Goal: Book appointment/travel/reservation

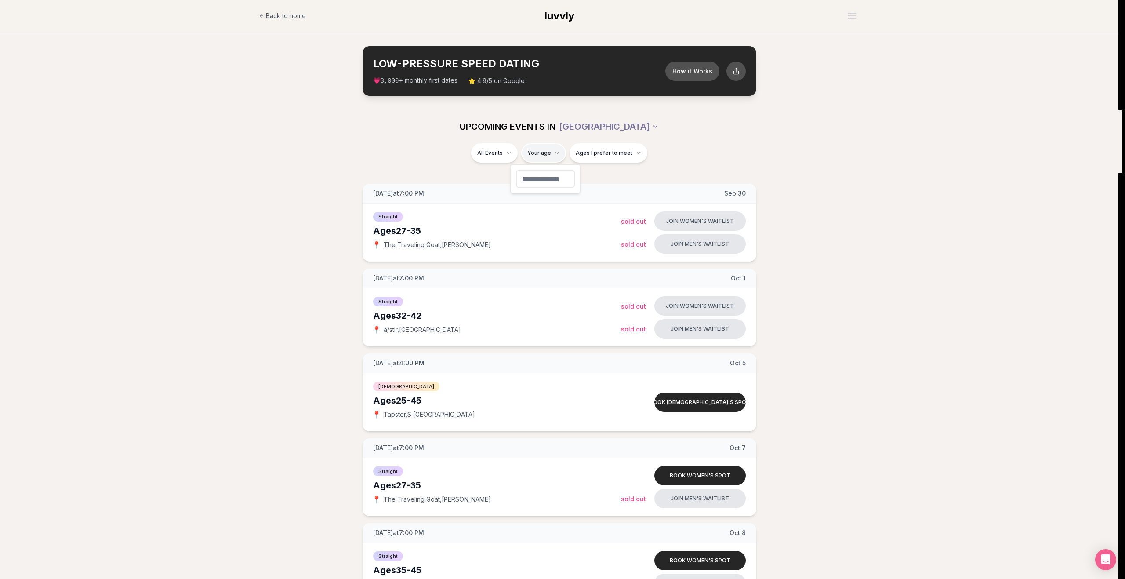
type input "**"
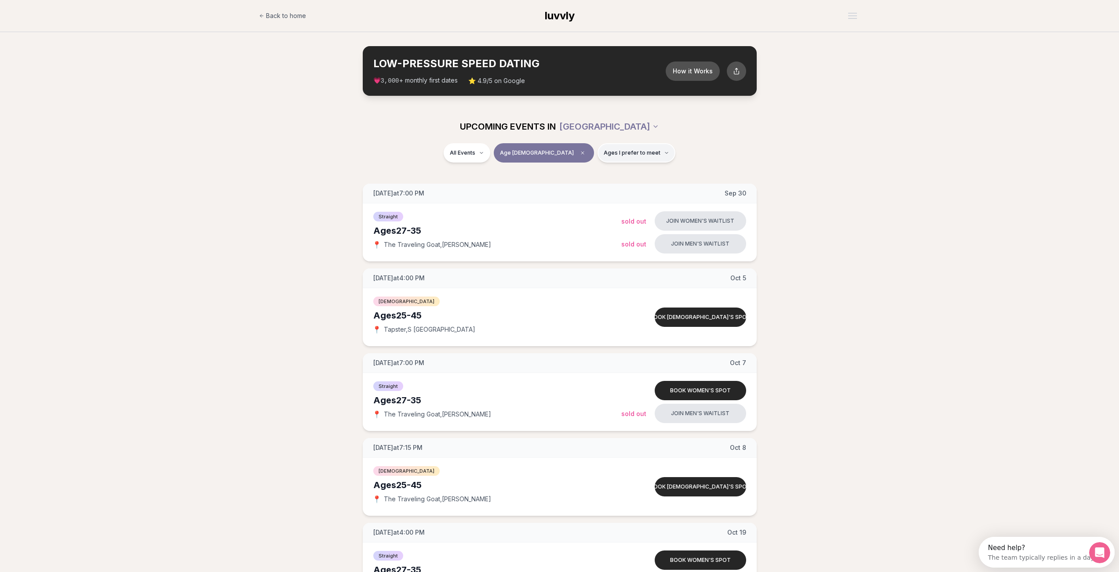
click at [627, 156] on button "Ages I prefer to meet" at bounding box center [636, 152] width 78 height 19
click at [593, 184] on span "Around my age" at bounding box center [604, 186] width 44 height 9
click at [577, 184] on button "Around my age" at bounding box center [573, 186] width 7 height 7
click at [843, 174] on section "UPCOMING EVENTS IN [GEOGRAPHIC_DATA] All Events Age [DEMOGRAPHIC_DATA] Same age…" at bounding box center [559, 368] width 1119 height 516
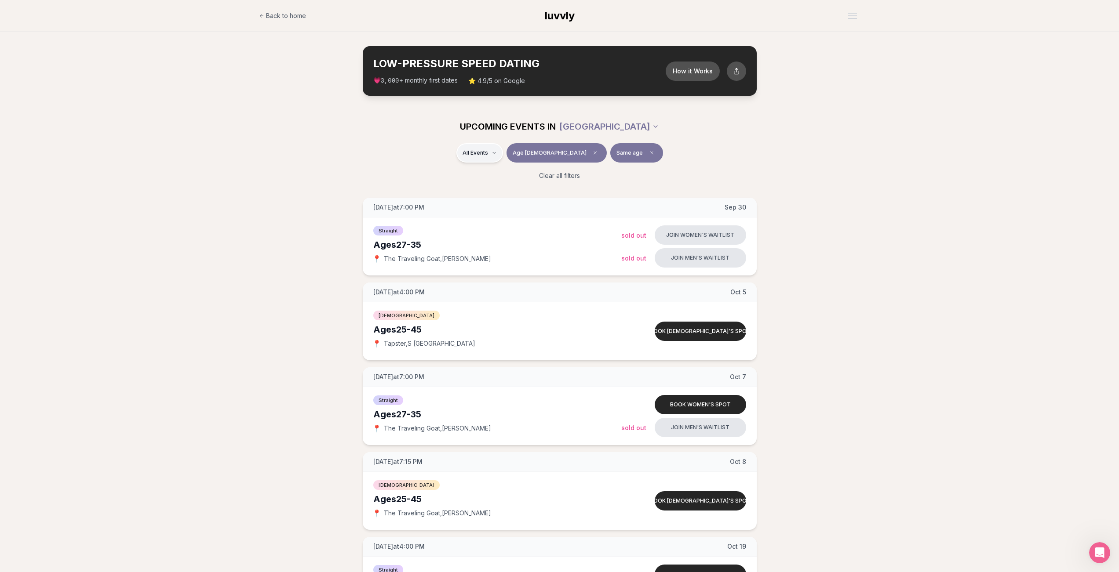
click at [523, 159] on html "Back to home luvvly LOW-PRESSURE SPEED DATING How it Works 💗 3,000 + monthly fi…" at bounding box center [559, 429] width 1119 height 859
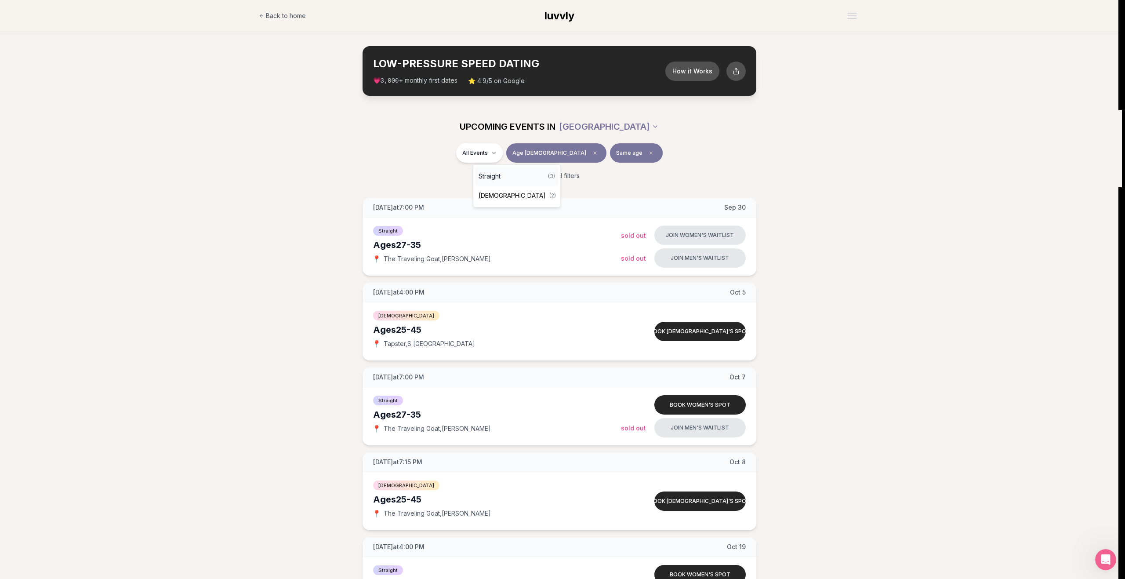
click at [502, 172] on div "Straight ( 3 )" at bounding box center [517, 176] width 84 height 19
